Goal: Information Seeking & Learning: Learn about a topic

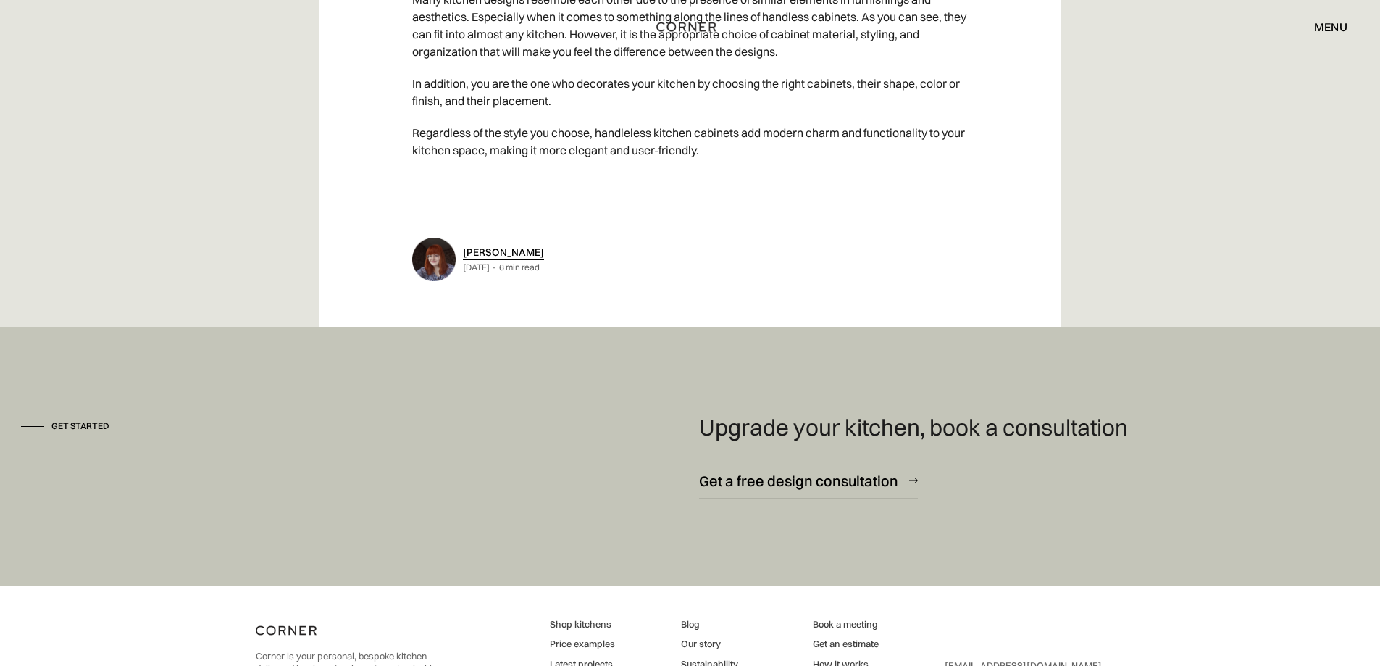
scroll to position [8153, 0]
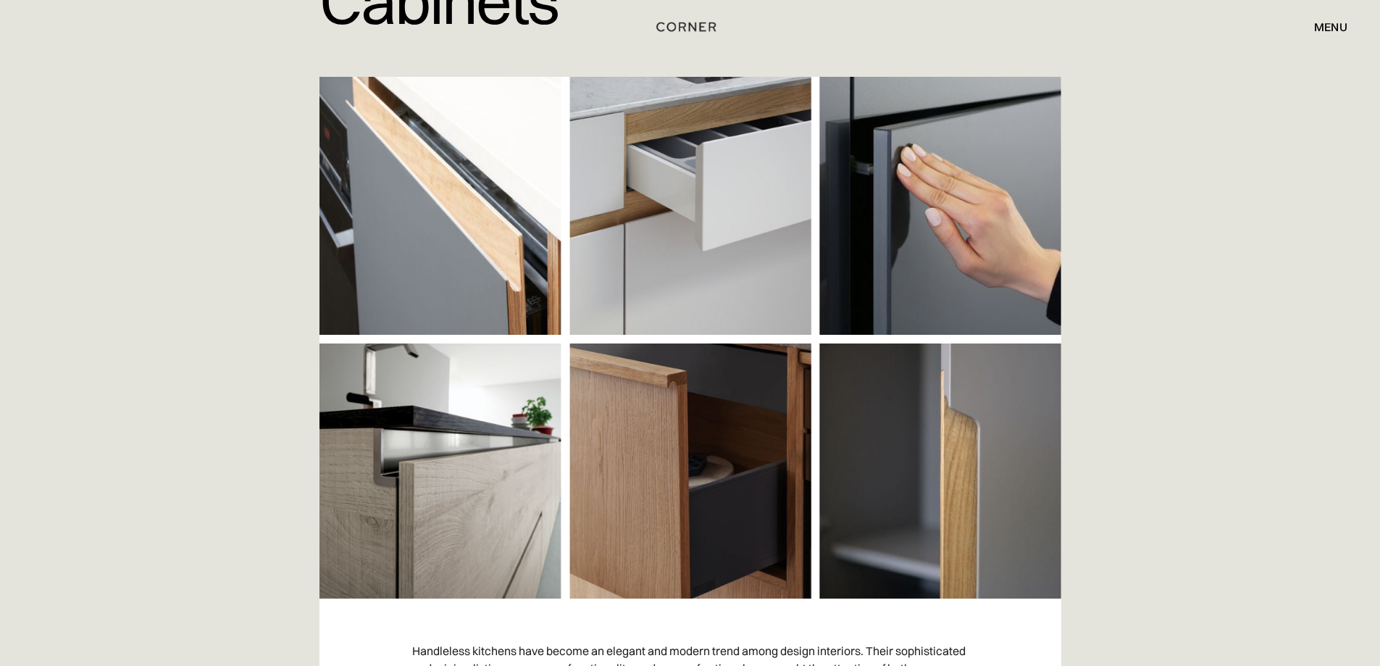
click at [395, 501] on img at bounding box center [691, 338] width 742 height 522
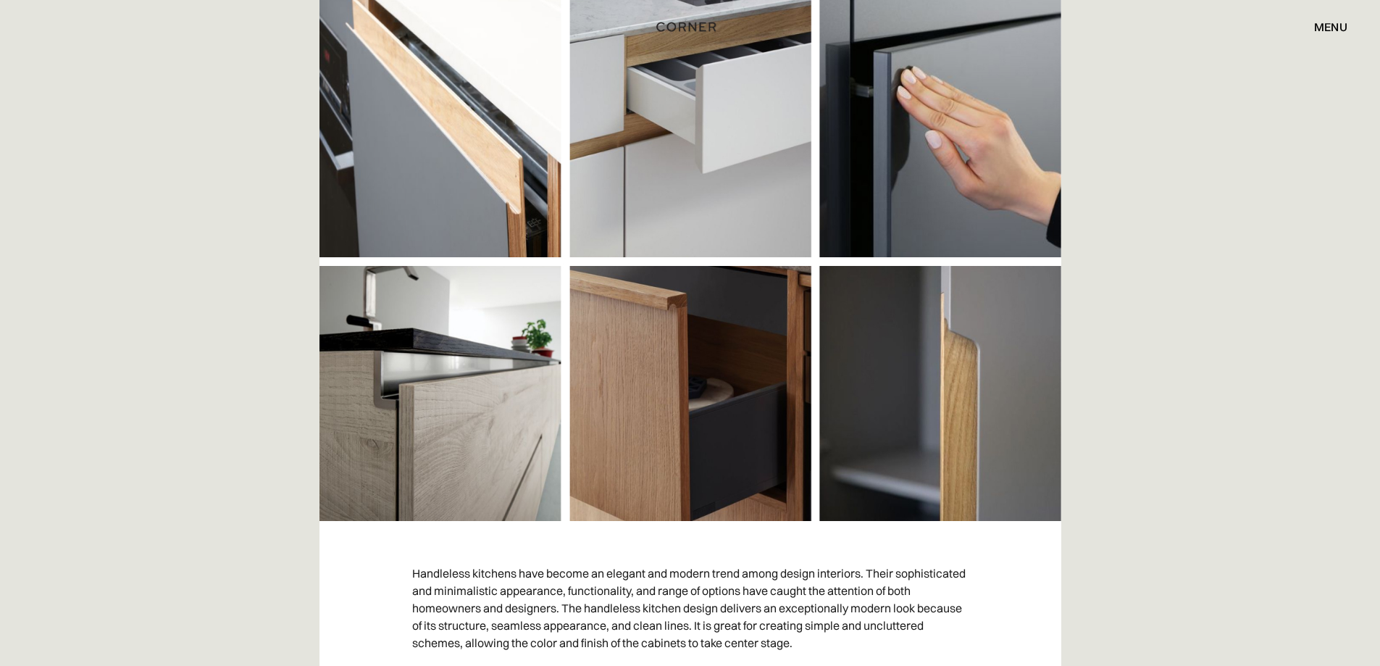
scroll to position [652, 0]
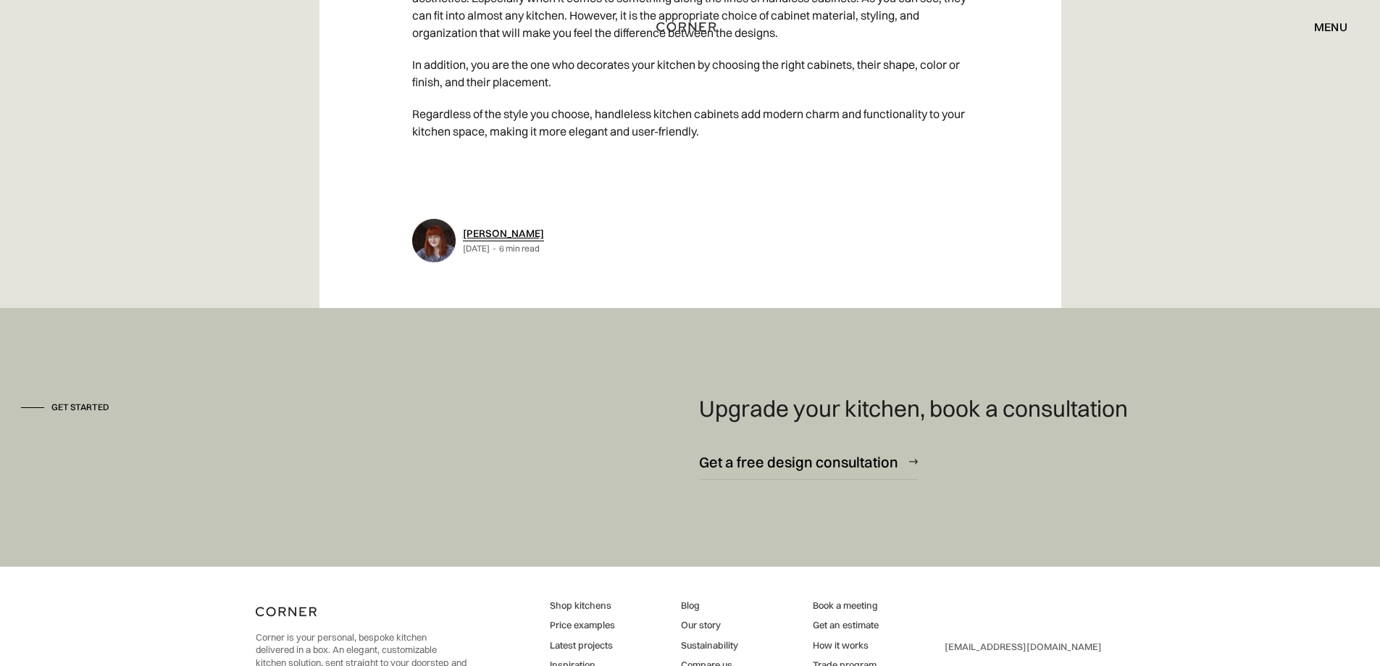
scroll to position [8090, 0]
